Goal: Information Seeking & Learning: Learn about a topic

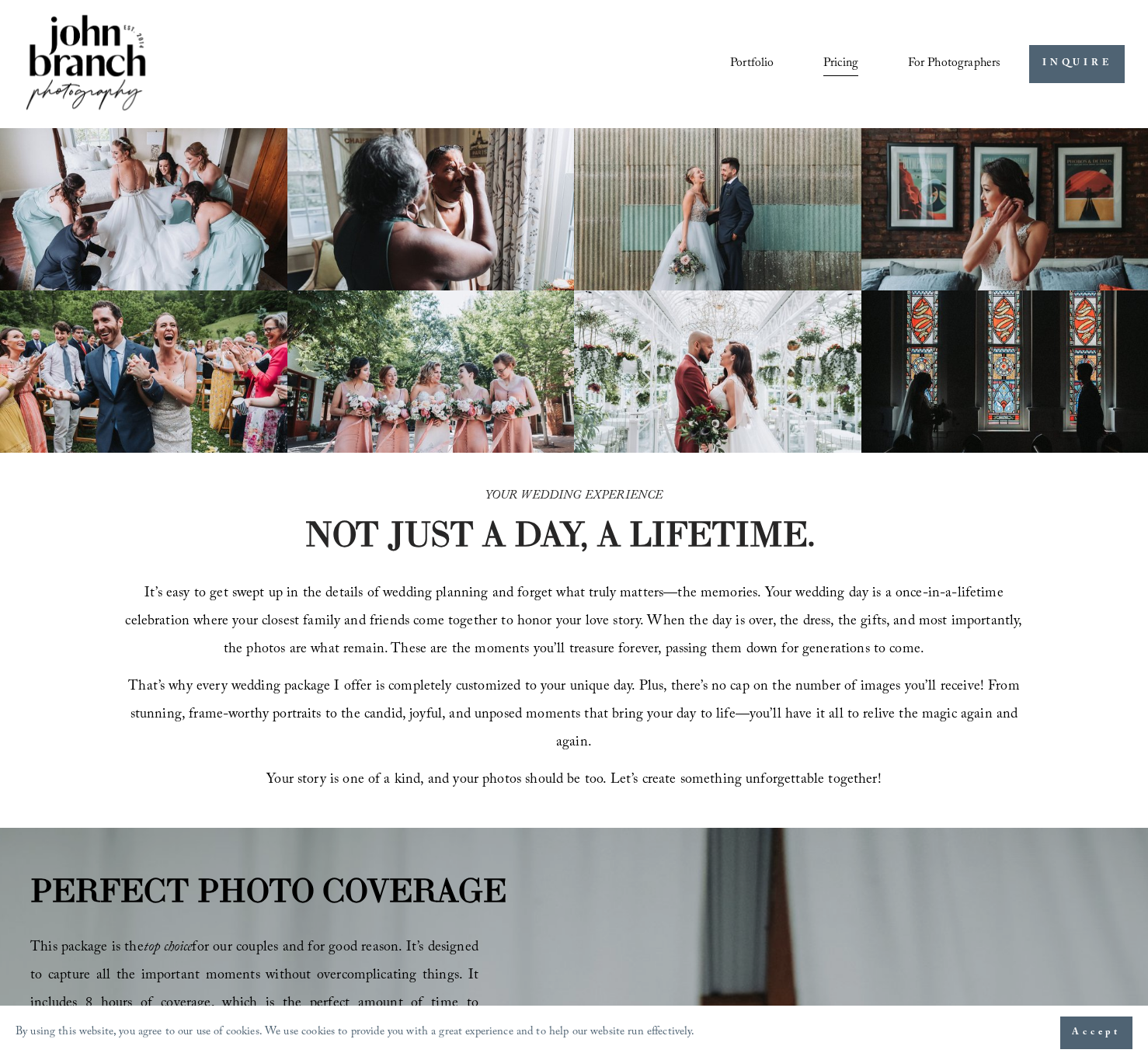
click at [568, 49] on div "Portfolio Pricing For Photographers Presets Education Courses" at bounding box center [511, 63] width 978 height 105
drag, startPoint x: 423, startPoint y: 96, endPoint x: 1038, endPoint y: 630, distance: 814.5
click at [1057, 625] on div "YOUR WEDDING EXPERIENCE NOT JUST A DAY, A LIFETIME. It’s easy to get swept up i…" at bounding box center [574, 640] width 1148 height 375
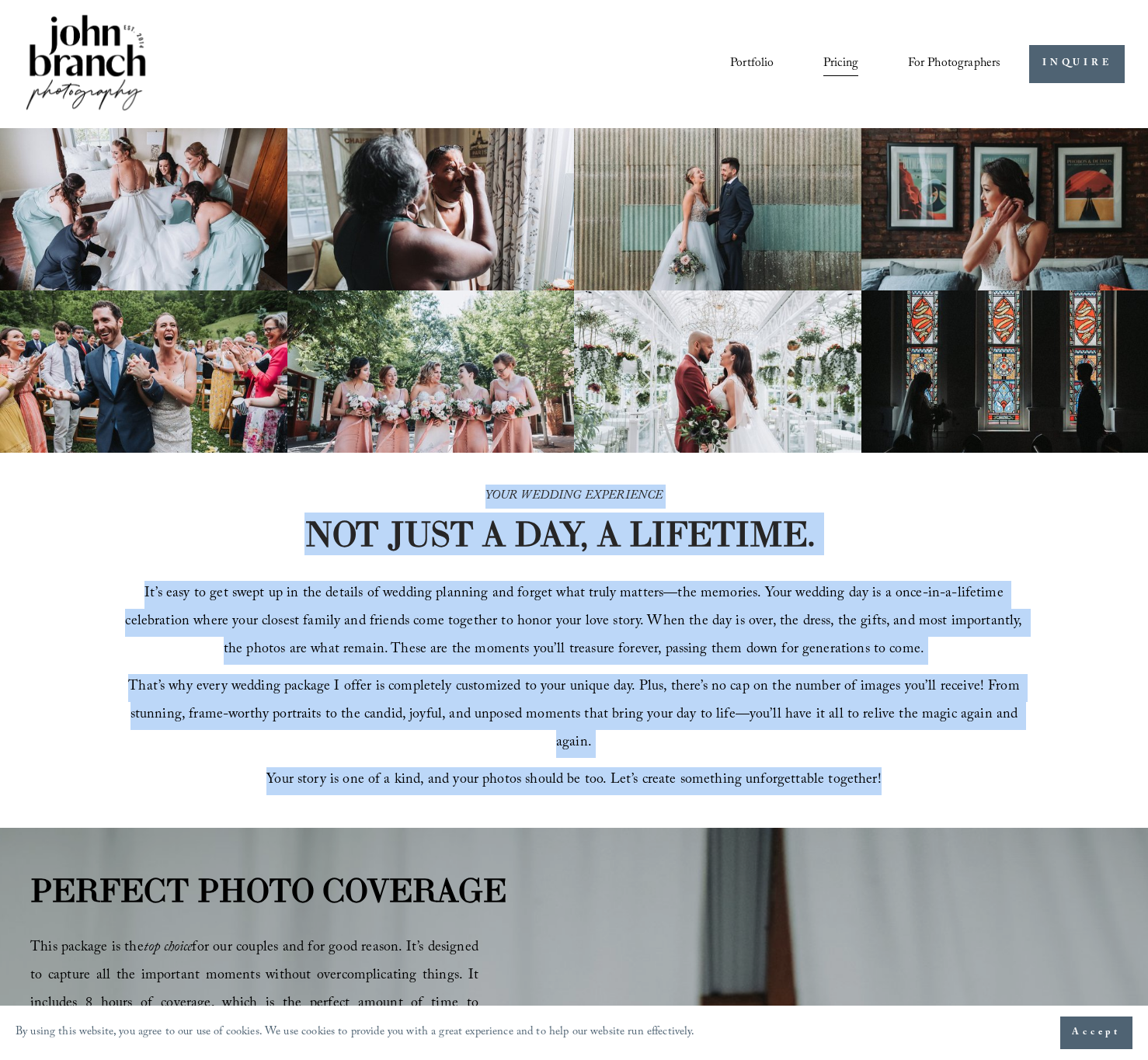
drag, startPoint x: 987, startPoint y: 799, endPoint x: 386, endPoint y: 481, distance: 679.9
click at [386, 481] on div "YOUR WEDDING EXPERIENCE NOT JUST A DAY, A LIFETIME. It’s easy to get swept up i…" at bounding box center [574, 640] width 1148 height 375
click at [358, 492] on p "YOUR WEDDING EXPERIENCE" at bounding box center [574, 497] width 539 height 24
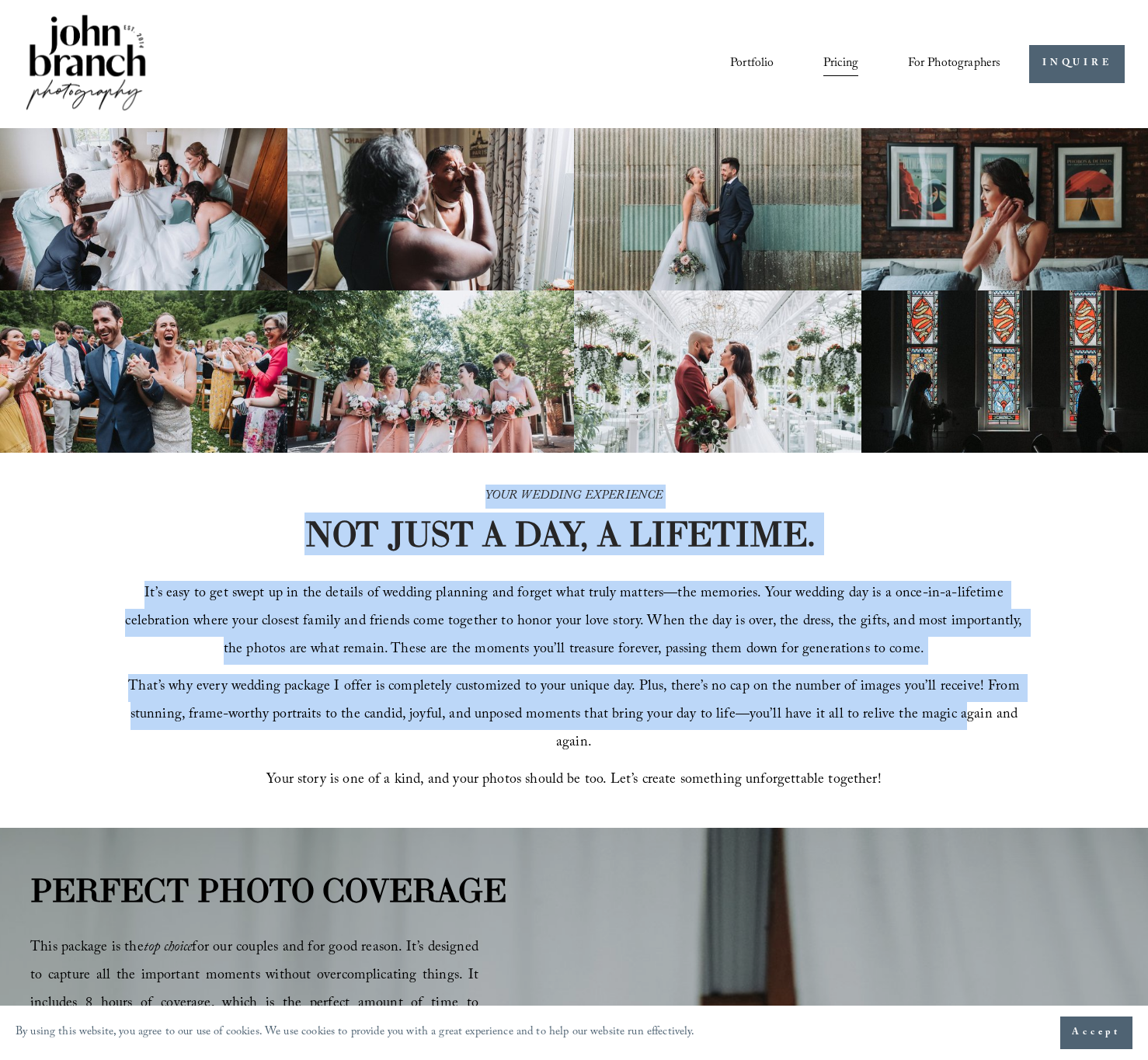
drag, startPoint x: 339, startPoint y: 491, endPoint x: 941, endPoint y: 736, distance: 649.9
click at [941, 736] on div "YOUR WEDDING EXPERIENCE NOT JUST A DAY, A LIFETIME. It’s easy to get swept up i…" at bounding box center [574, 640] width 1148 height 375
click at [939, 732] on span "That’s why every wedding package I offer is completely customized to your uniqu…" at bounding box center [576, 716] width 895 height 80
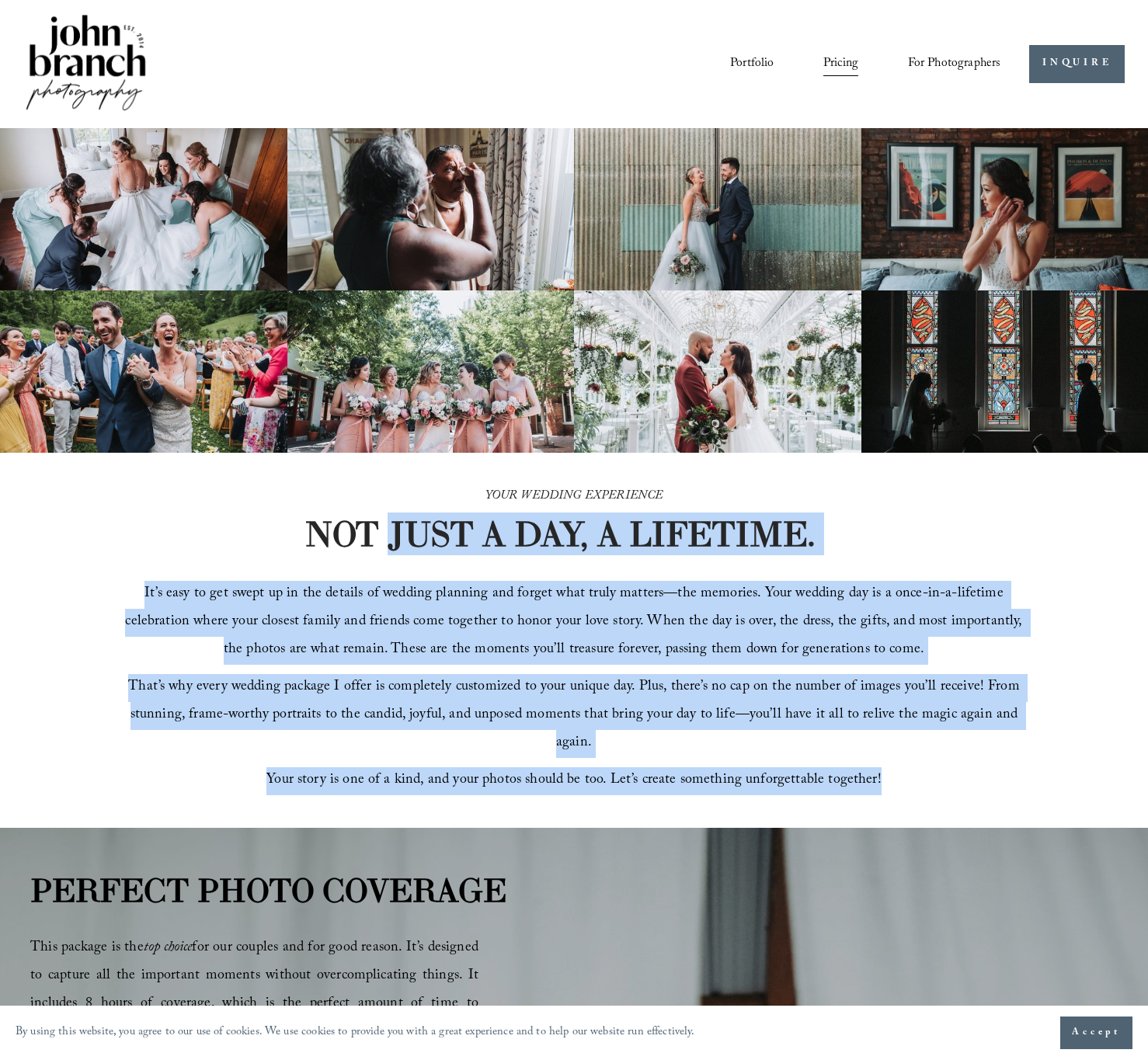
drag, startPoint x: 824, startPoint y: 756, endPoint x: 395, endPoint y: 537, distance: 481.7
click at [395, 537] on div "YOUR WEDDING EXPERIENCE NOT JUST A DAY, A LIFETIME. It’s easy to get swept up i…" at bounding box center [574, 640] width 1148 height 375
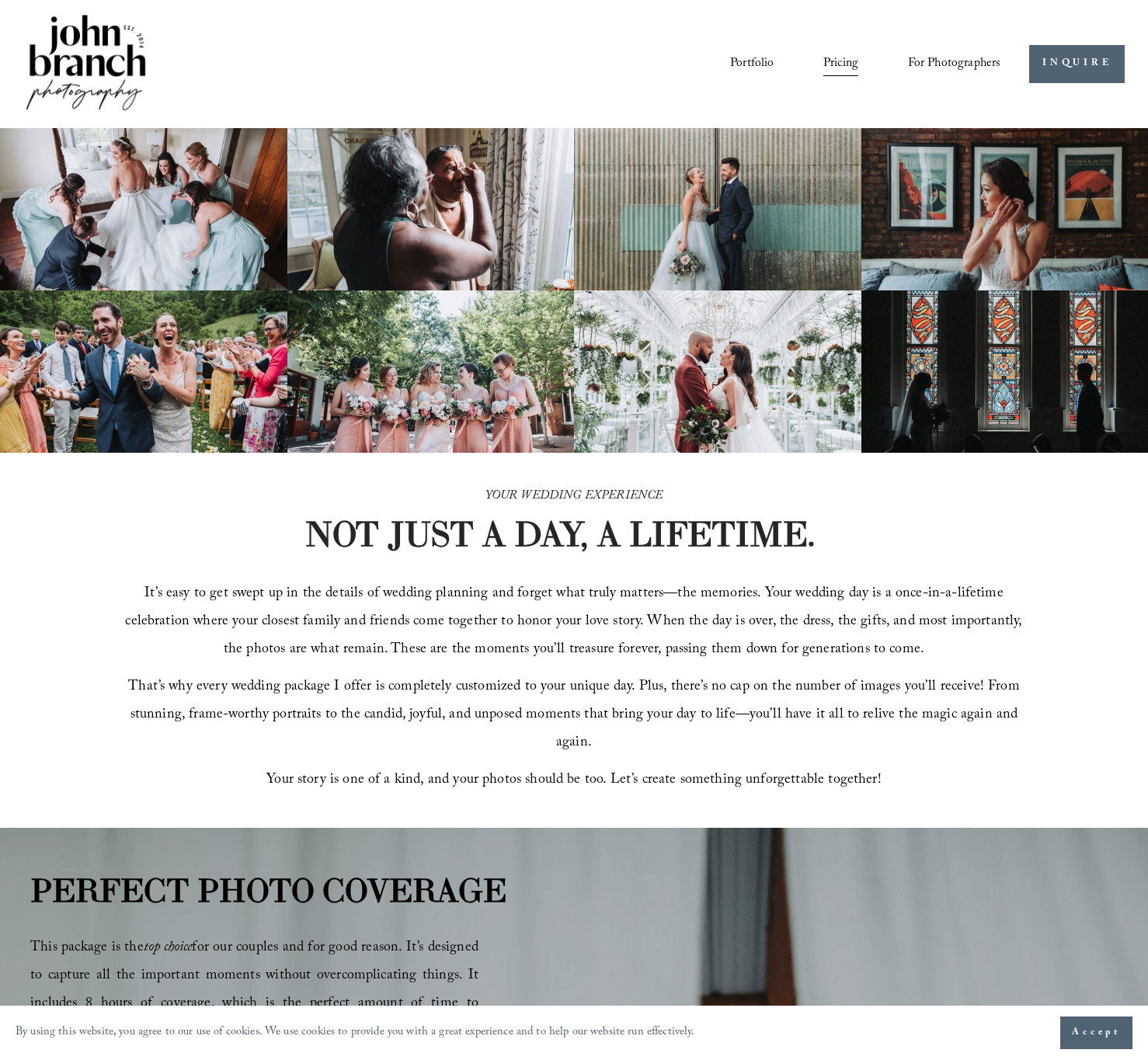
click at [390, 501] on p "YOUR WEDDING EXPERIENCE" at bounding box center [574, 497] width 539 height 24
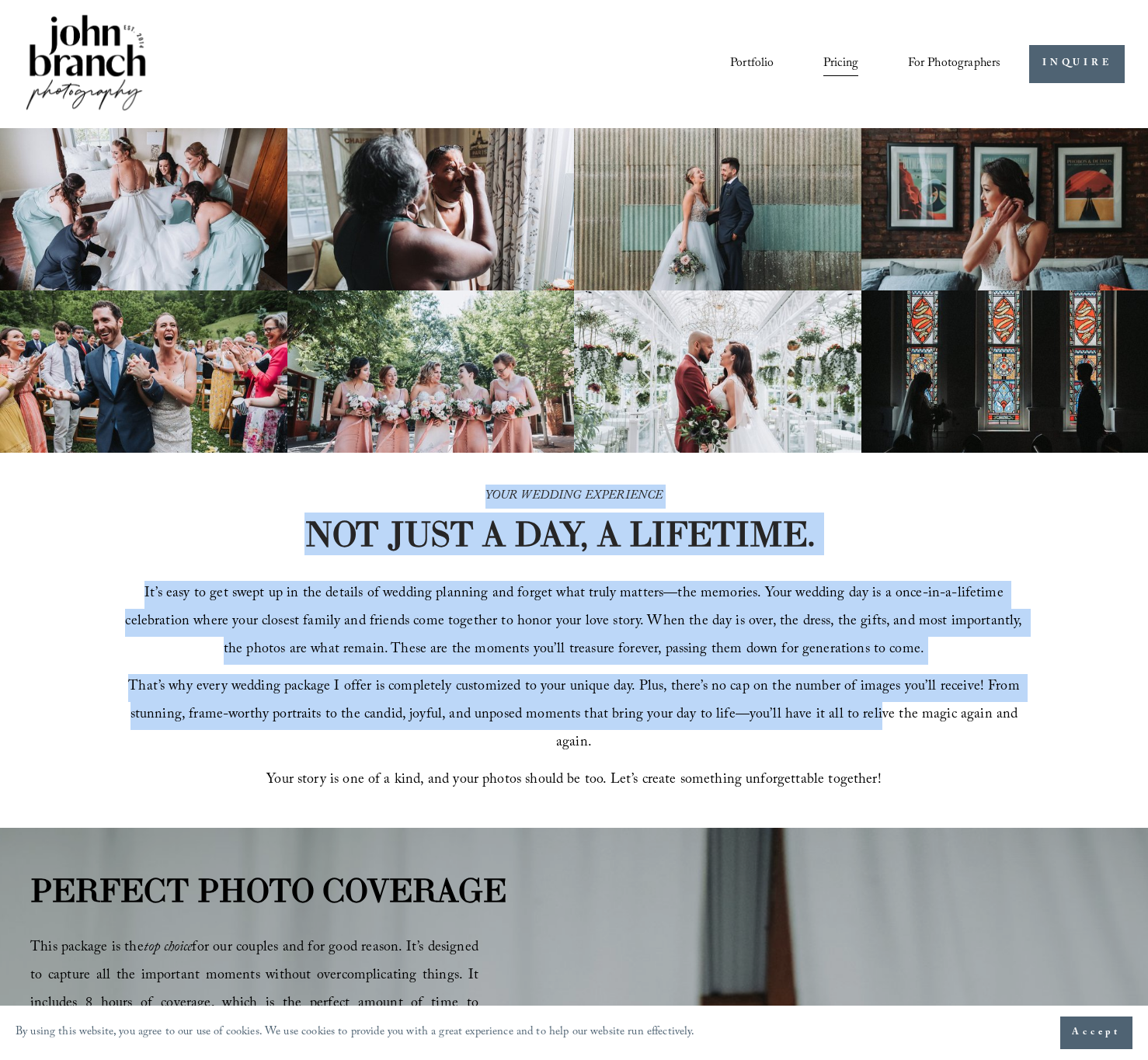
drag, startPoint x: 383, startPoint y: 491, endPoint x: 894, endPoint y: 738, distance: 567.6
click at [870, 730] on div "YOUR WEDDING EXPERIENCE NOT JUST A DAY, A LIFETIME. It’s easy to get swept up i…" at bounding box center [574, 640] width 1148 height 375
click at [902, 743] on p "That’s why every wedding package I offer is completely customized to your uniqu…" at bounding box center [575, 716] width 905 height 84
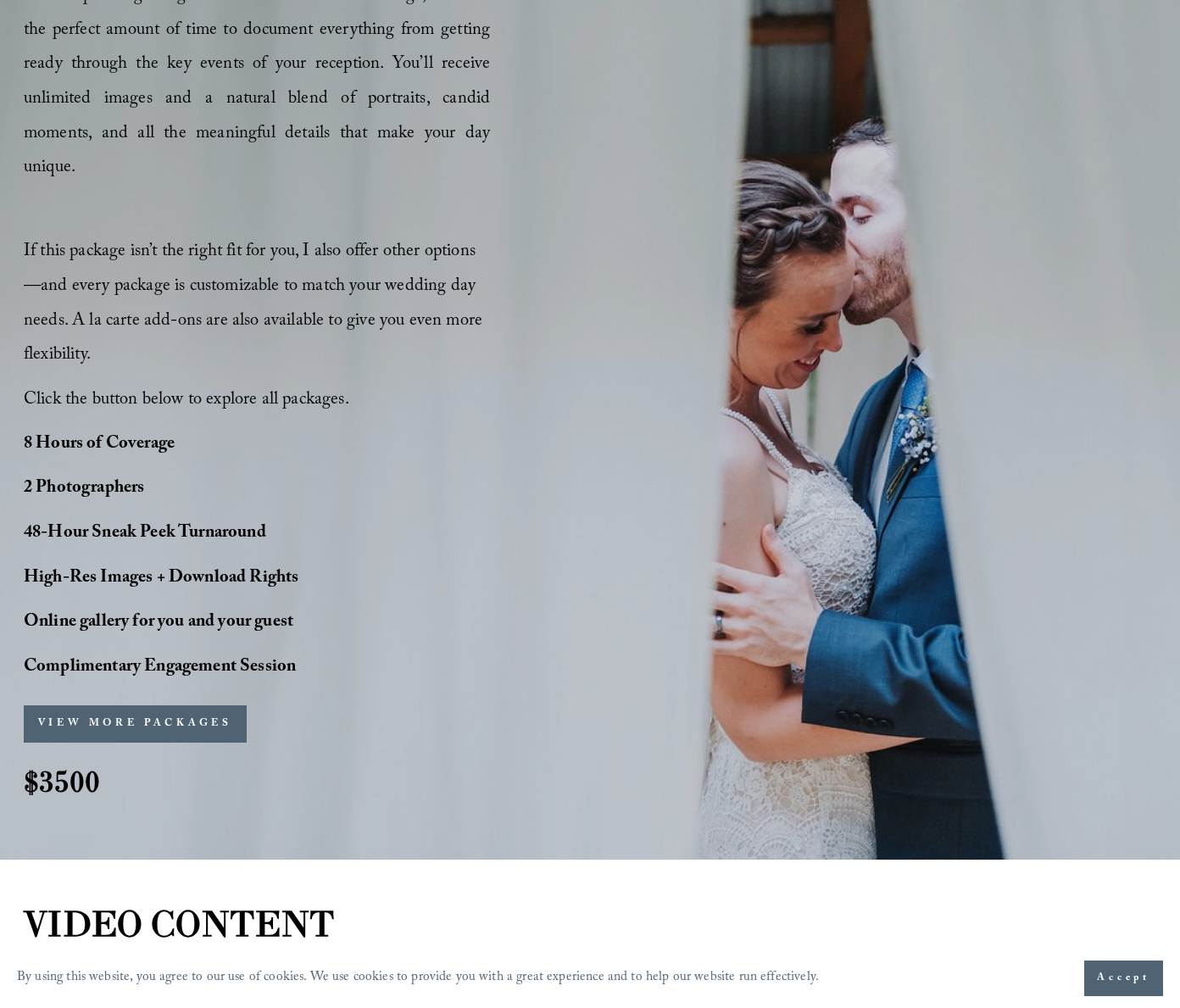
scroll to position [1414, 0]
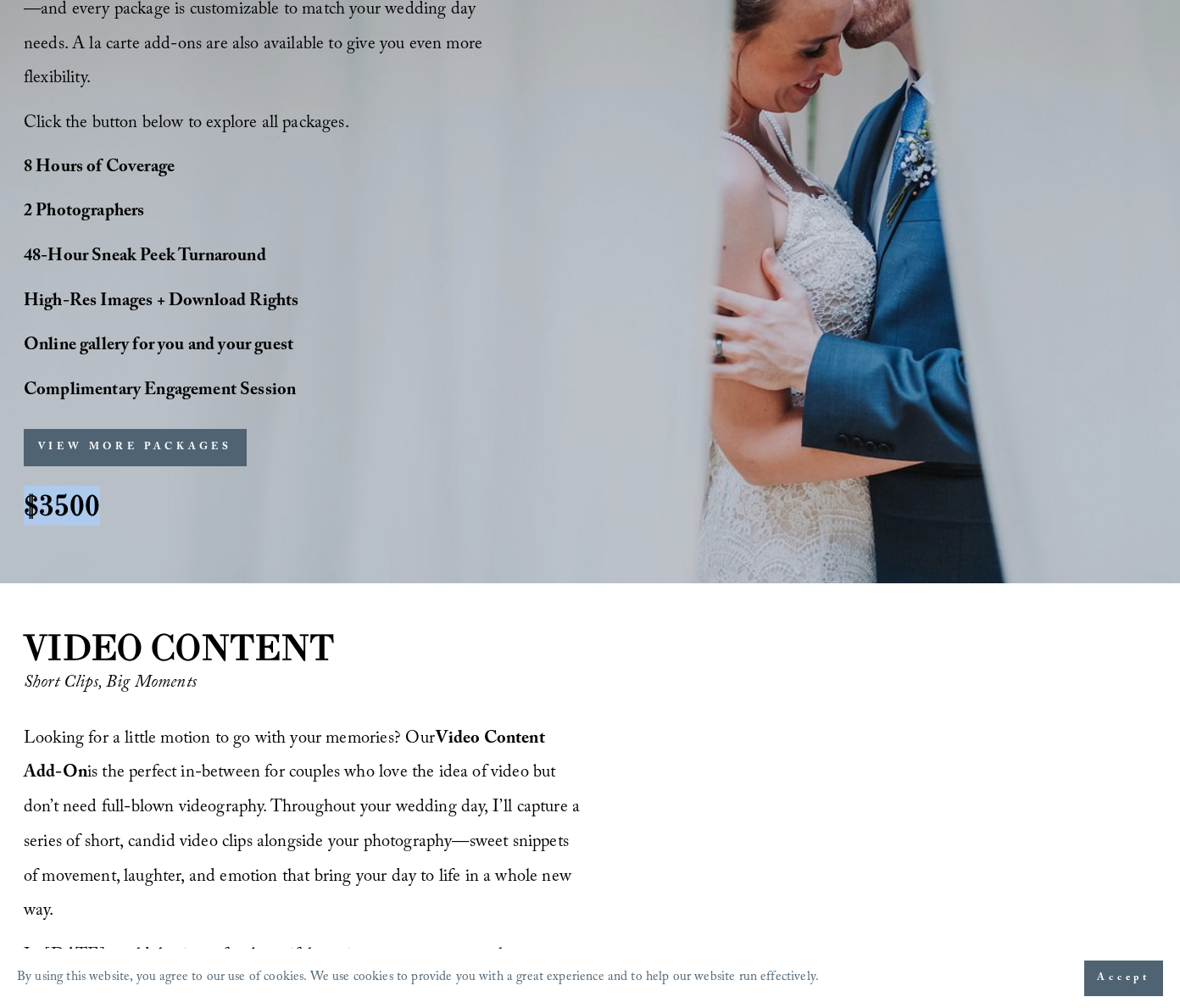
drag, startPoint x: 63, startPoint y: 492, endPoint x: 250, endPoint y: 504, distance: 187.4
click at [5, 473] on div "PERFECT PHOTO COVERAGE This package is the top choice for our couples and for g…" at bounding box center [590, 55] width 1180 height 977
click at [272, 505] on div "PERFECT PHOTO COVERAGE This package is the top choice for our couples and for g…" at bounding box center [590, 55] width 1180 height 977
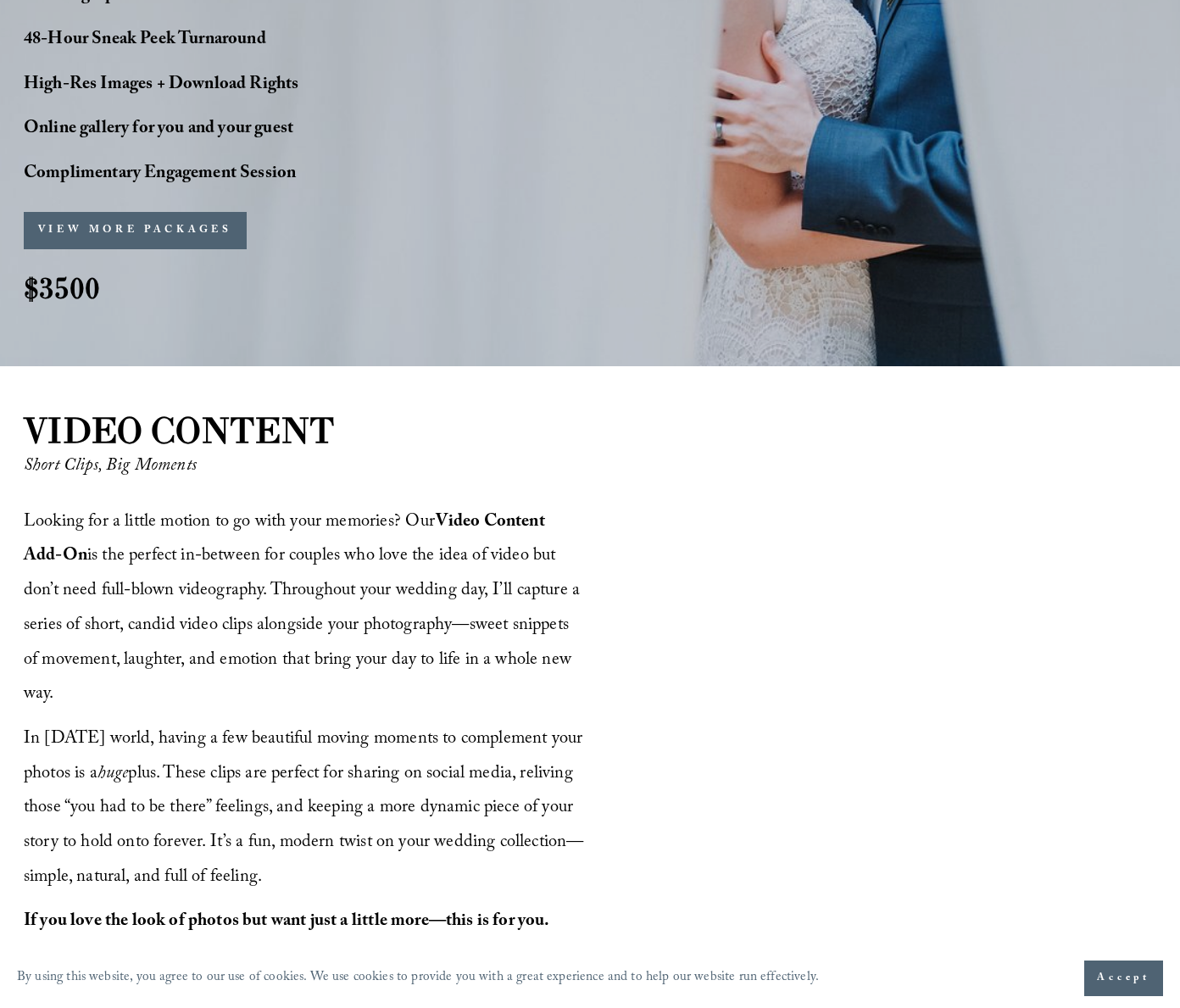
scroll to position [0, 0]
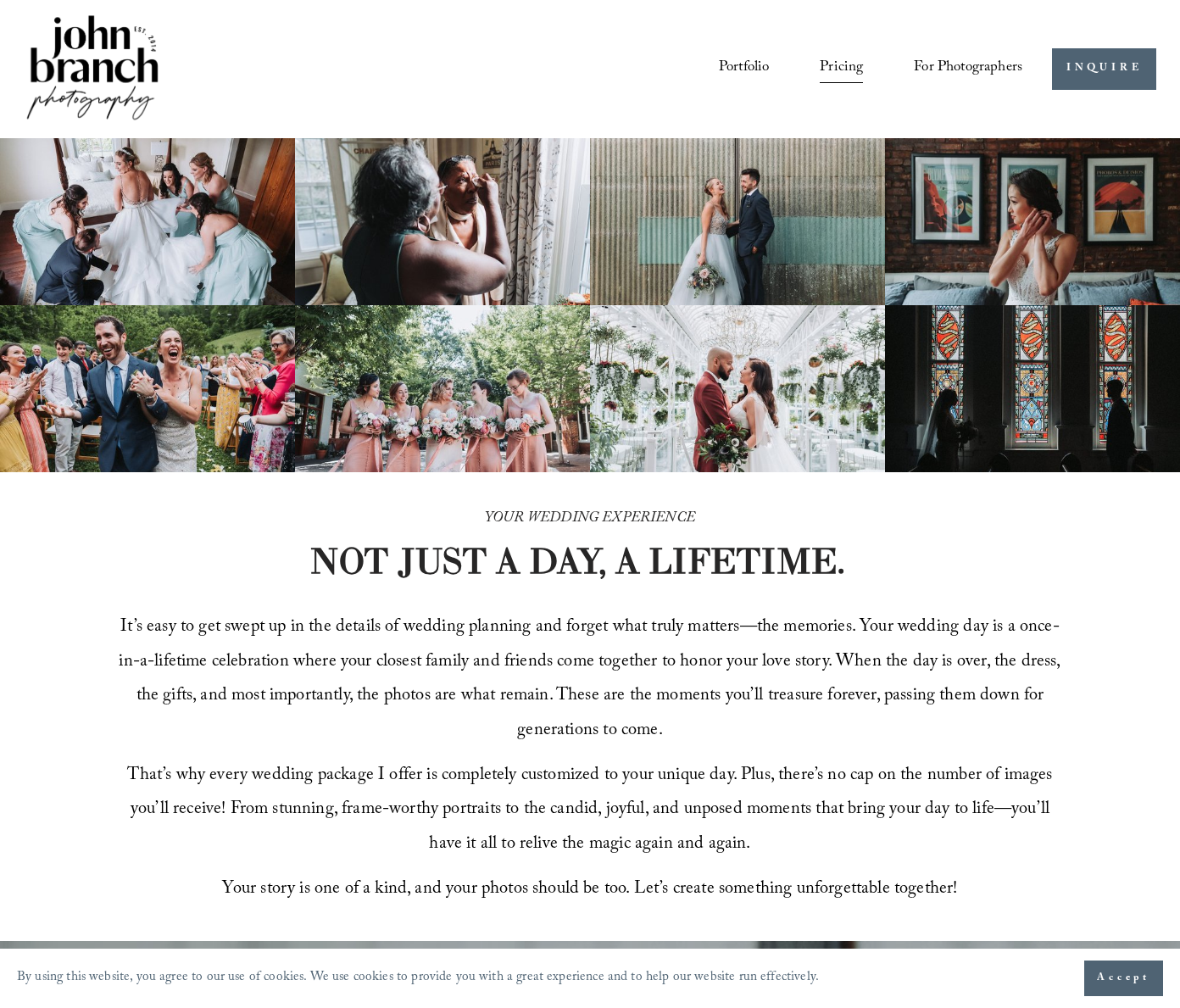
click at [801, 727] on p "It’s easy to get swept up in the details of wedding planning and forget what tr…" at bounding box center [590, 680] width 943 height 138
click at [624, 126] on div "Portfolio Pricing For Photographers Presets Education Courses" at bounding box center [523, 68] width 998 height 114
